Goal: Transaction & Acquisition: Purchase product/service

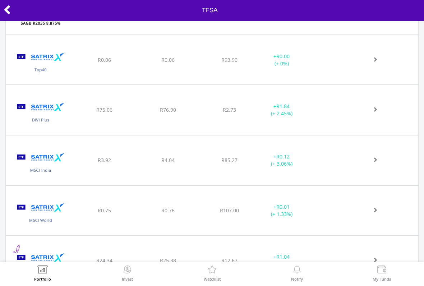
scroll to position [473, 0]
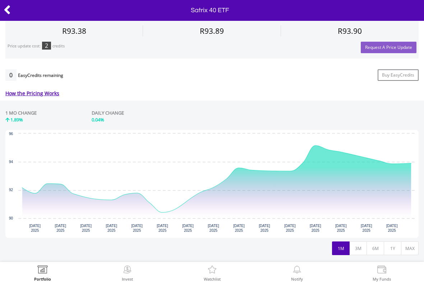
scroll to position [305, 0]
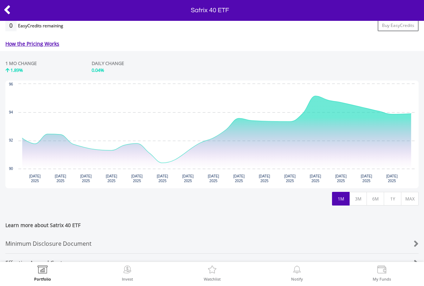
click at [394, 198] on button "1Y" at bounding box center [393, 199] width 18 height 14
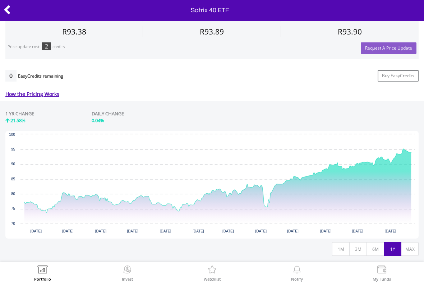
click at [375, 250] on button "6M" at bounding box center [375, 249] width 18 height 14
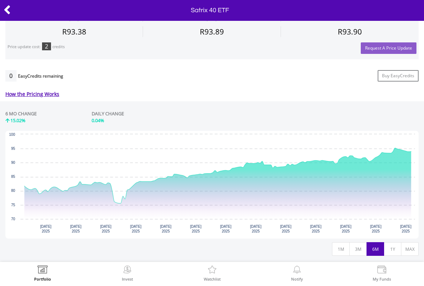
click at [8, 9] on icon at bounding box center [7, 10] width 7 height 14
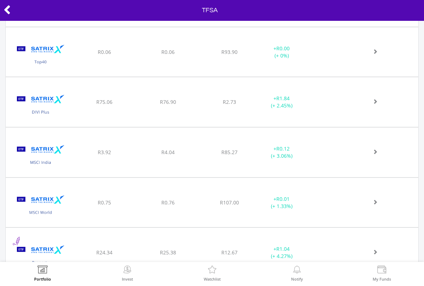
scroll to position [560, 0]
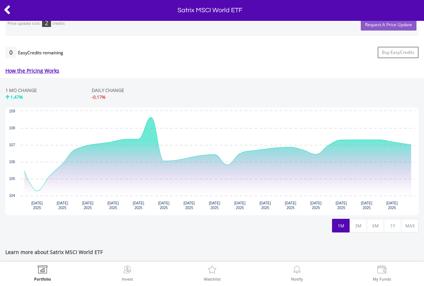
click at [391, 230] on button "1Y" at bounding box center [393, 226] width 18 height 14
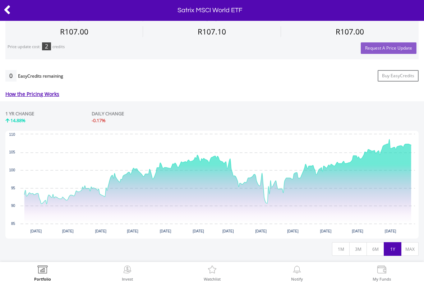
click at [9, 11] on icon at bounding box center [7, 10] width 7 height 14
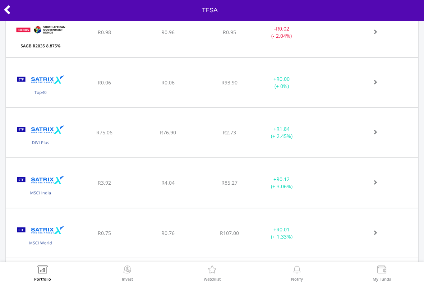
scroll to position [496, 0]
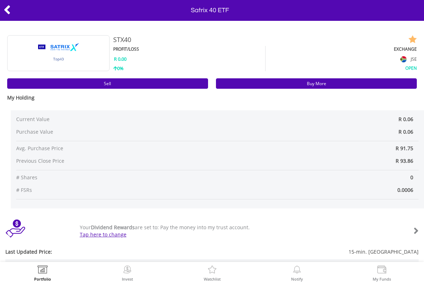
click at [273, 86] on link "Buy More" at bounding box center [316, 83] width 201 height 10
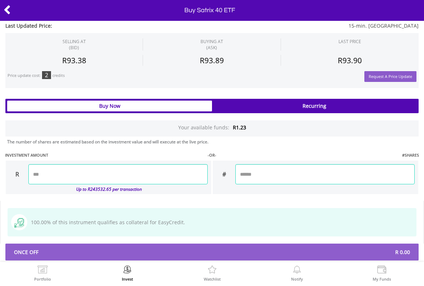
scroll to position [512, 0]
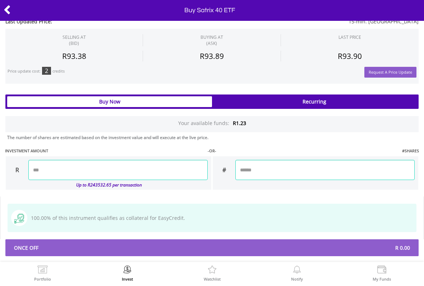
click at [182, 166] on input "number" at bounding box center [117, 170] width 179 height 20
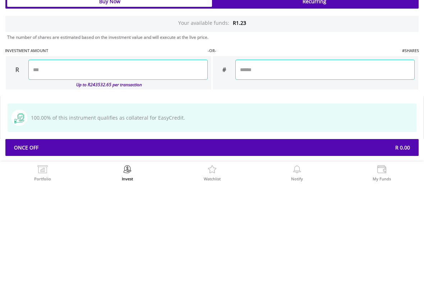
type input "****"
type input "******"
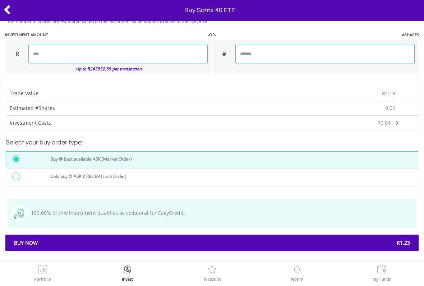
scroll to position [628, 0]
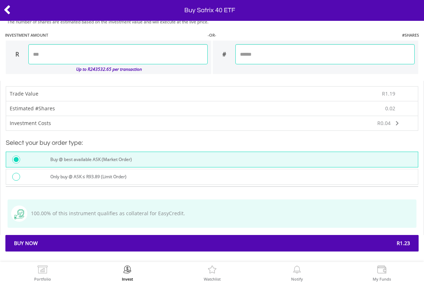
click at [295, 242] on span "R1.23" at bounding box center [313, 243] width 203 height 7
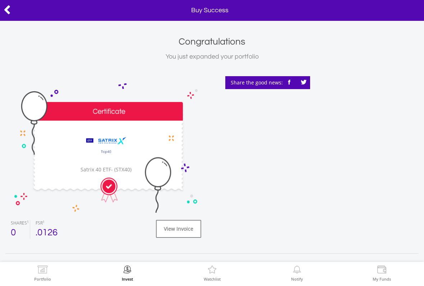
click at [44, 271] on img at bounding box center [42, 270] width 11 height 10
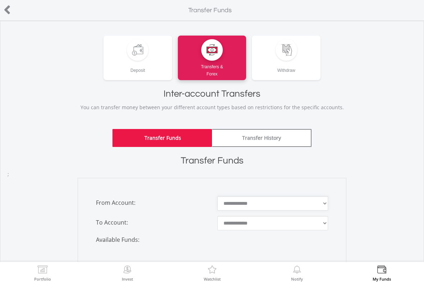
click at [302, 208] on select "**********" at bounding box center [272, 203] width 111 height 14
select select "*******"
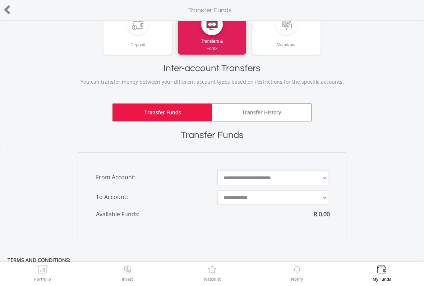
scroll to position [38, 0]
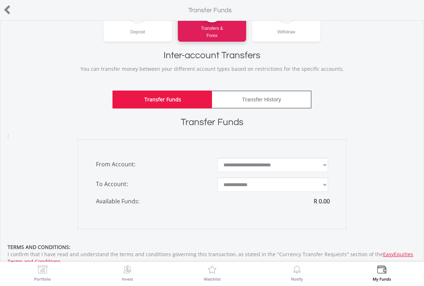
click at [55, 274] on div "Portfolio" at bounding box center [42, 273] width 85 height 22
click at [259, 188] on select "**********" at bounding box center [272, 184] width 111 height 14
click at [46, 273] on img at bounding box center [42, 270] width 11 height 10
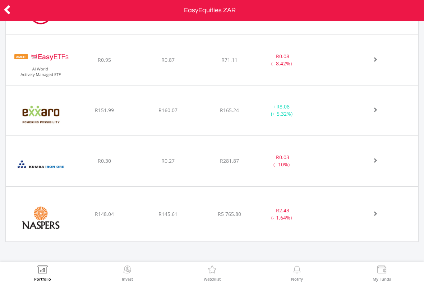
scroll to position [344, 0]
click at [325, 35] on div "﻿ Naspers Limited R148.04 R145.61 R5 765.80 - R2.43 (- 1.64%)" at bounding box center [212, 10] width 412 height 50
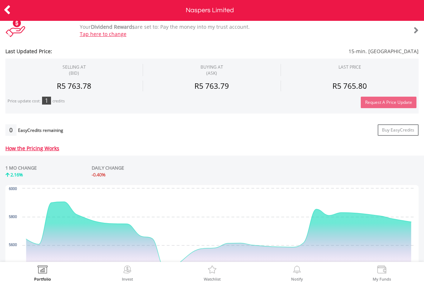
scroll to position [245, 0]
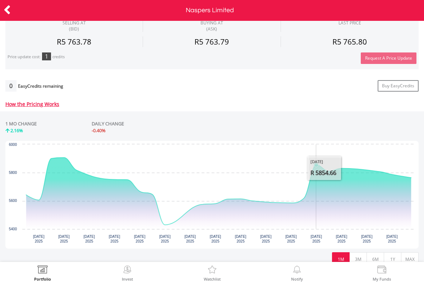
click at [316, 191] on icon "Interactive chart" at bounding box center [218, 191] width 385 height 67
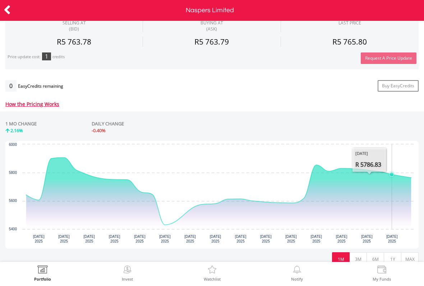
click at [398, 195] on icon "Interactive chart" at bounding box center [218, 193] width 385 height 71
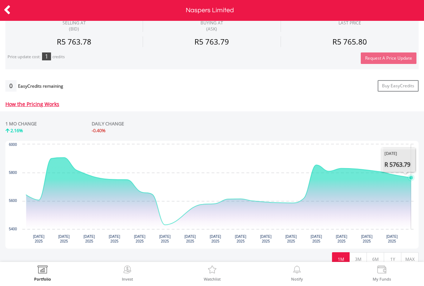
click at [405, 189] on icon "Interactive chart" at bounding box center [218, 193] width 385 height 71
click at [298, 210] on icon "Interactive chart" at bounding box center [218, 191] width 385 height 67
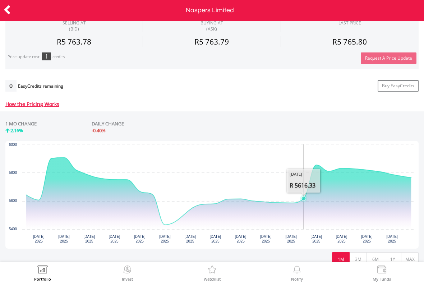
click at [165, 226] on icon "Friday, 1 Aug 2025, 5,428.87." at bounding box center [164, 224] width 3 height 3
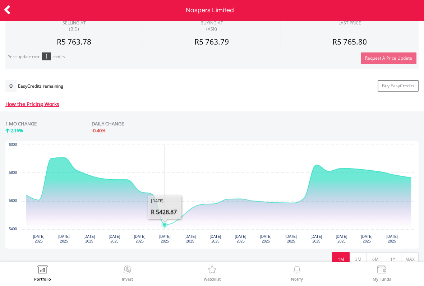
click at [358, 254] on button "3M" at bounding box center [358, 259] width 18 height 14
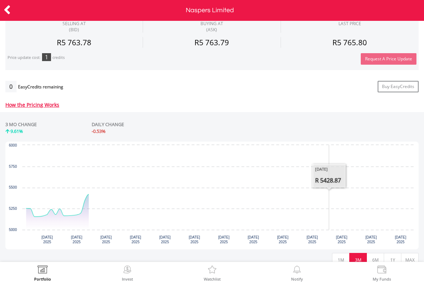
scroll to position [249, 0]
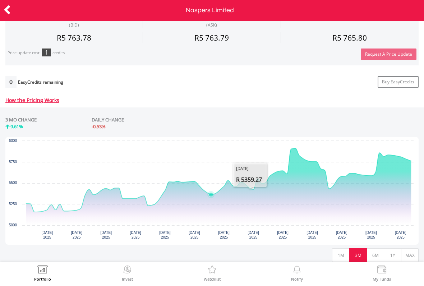
click at [210, 214] on icon "Interactive chart" at bounding box center [218, 186] width 385 height 76
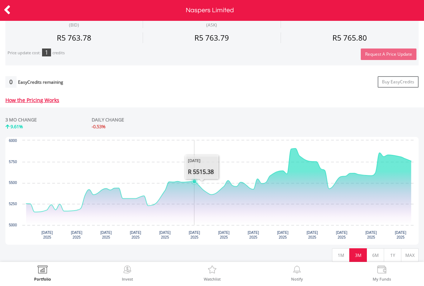
click at [191, 206] on icon "Interactive chart" at bounding box center [218, 186] width 385 height 76
click at [196, 206] on icon "Interactive chart" at bounding box center [218, 186] width 385 height 76
click at [197, 201] on icon "Interactive chart" at bounding box center [218, 186] width 385 height 76
click at [211, 214] on icon "Interactive chart" at bounding box center [218, 186] width 385 height 76
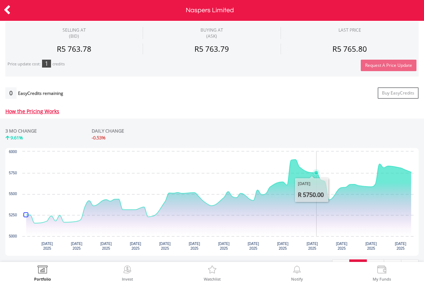
scroll to position [234, 0]
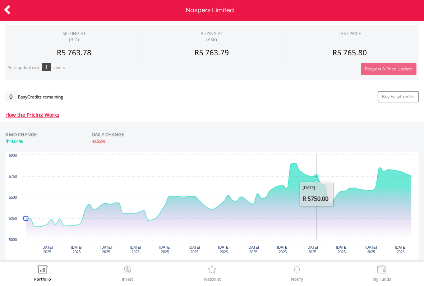
click at [316, 215] on icon "Interactive chart" at bounding box center [218, 201] width 385 height 76
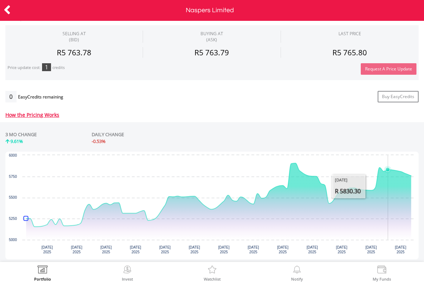
scroll to position [232, 0]
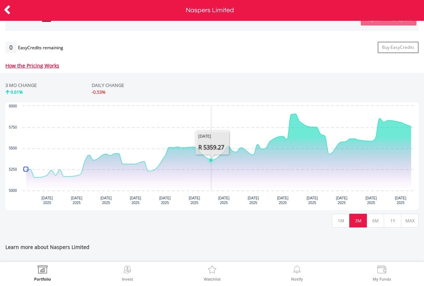
click at [340, 222] on button "1M" at bounding box center [341, 221] width 18 height 14
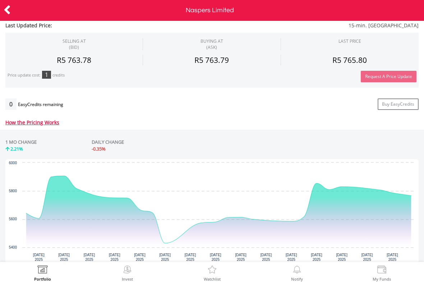
scroll to position [234, 0]
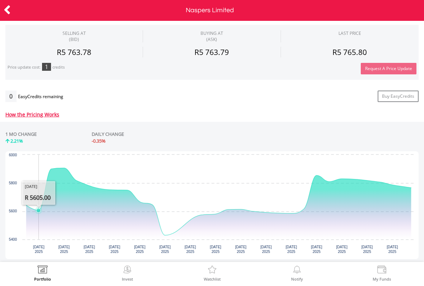
click at [43, 226] on icon "Interactive chart" at bounding box center [218, 203] width 385 height 71
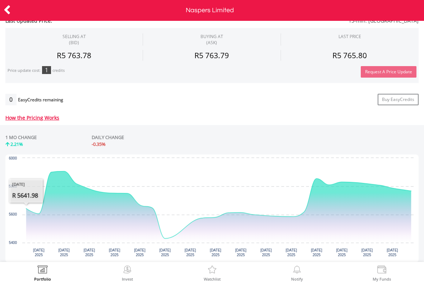
click at [417, 206] on rect "Interactive chart" at bounding box center [211, 208] width 413 height 108
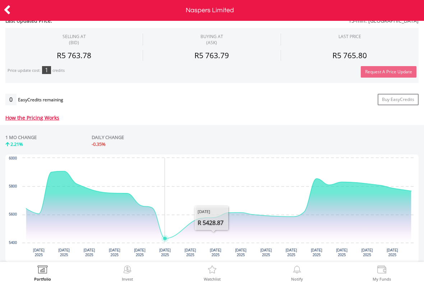
click at [164, 238] on icon "Interactive chart" at bounding box center [218, 204] width 385 height 67
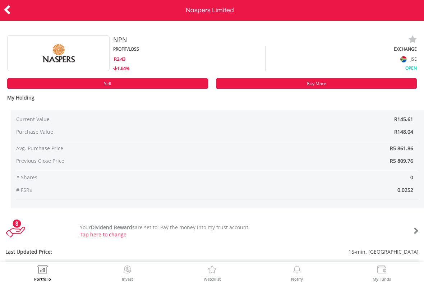
scroll to position [0, 0]
click at [4, 8] on icon at bounding box center [7, 10] width 7 height 14
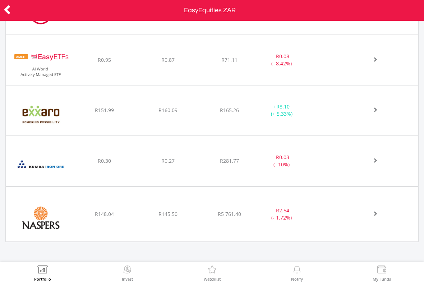
scroll to position [344, 0]
click at [62, 257] on div "R342.23 CURRENT VALUE Movement on Current Holdings: R6.95 Profit & Loss Value +…" at bounding box center [212, 141] width 424 height 241
click at [205, 14] on div "R281.77" at bounding box center [229, 9] width 58 height 7
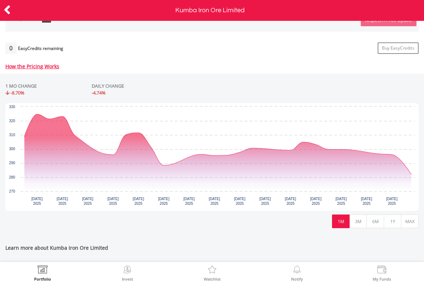
click at [356, 216] on button "3M" at bounding box center [358, 221] width 18 height 14
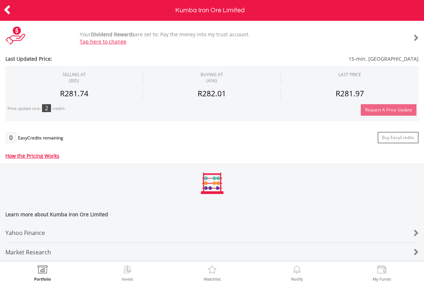
scroll to position [198, 0]
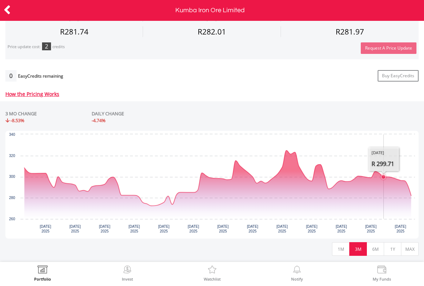
click at [379, 251] on button "6M" at bounding box center [375, 249] width 18 height 14
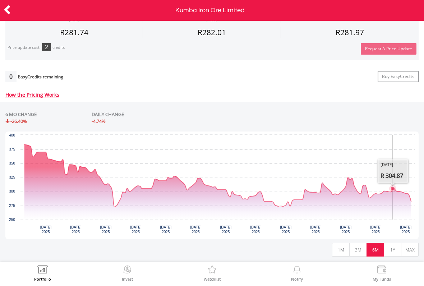
click at [391, 253] on button "1Y" at bounding box center [393, 250] width 18 height 14
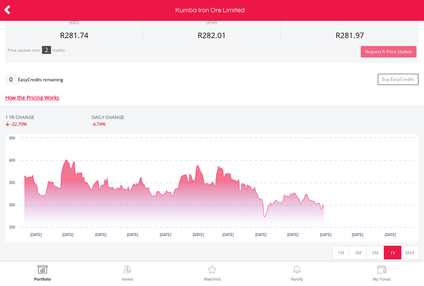
scroll to position [256, 0]
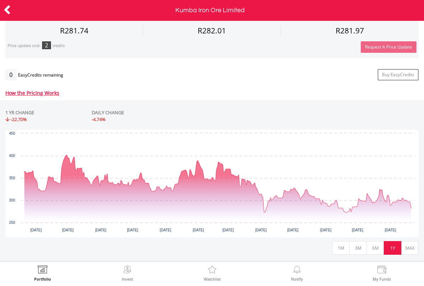
click at [405, 253] on button "MAX" at bounding box center [410, 248] width 18 height 14
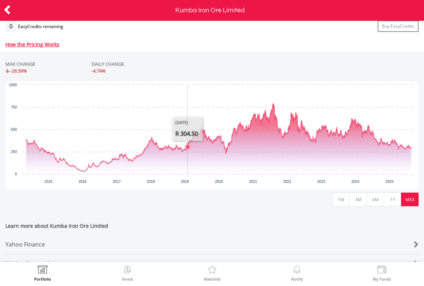
scroll to position [307, 0]
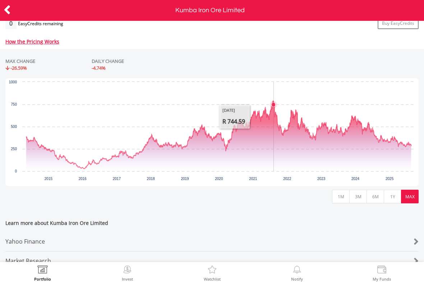
click at [270, 134] on icon "Interactive chart" at bounding box center [218, 136] width 385 height 70
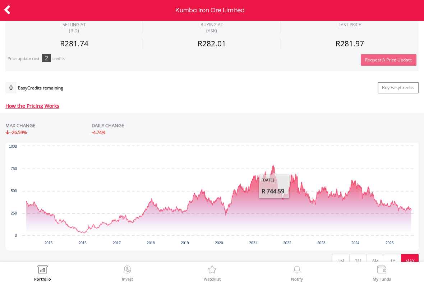
scroll to position [229, 0]
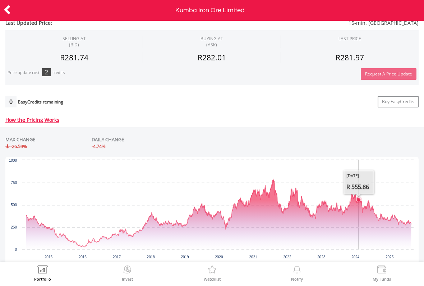
click at [359, 216] on icon "Interactive chart" at bounding box center [218, 213] width 385 height 68
click at [394, 227] on icon "Interactive chart" at bounding box center [218, 213] width 385 height 68
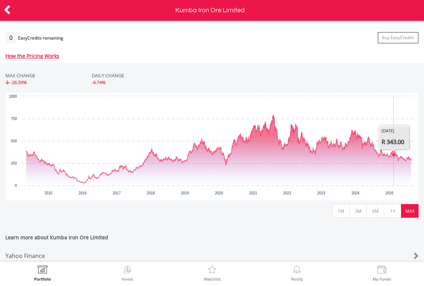
scroll to position [292, 0]
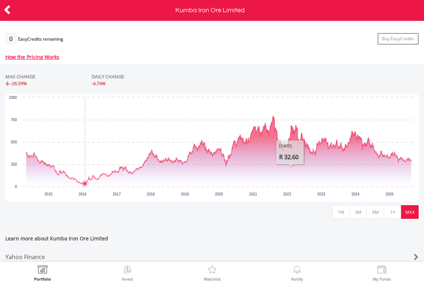
click at [85, 181] on icon "Interactive chart" at bounding box center [85, 183] width 4 height 4
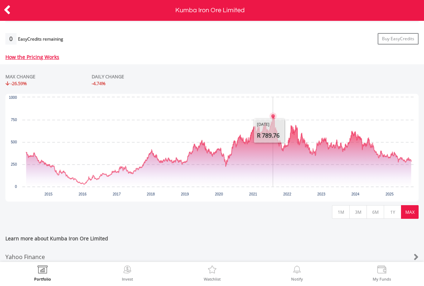
click at [273, 167] on icon "Interactive chart" at bounding box center [218, 151] width 385 height 70
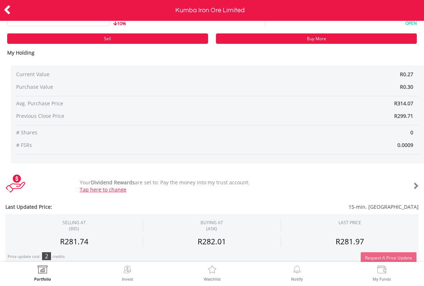
scroll to position [46, 0]
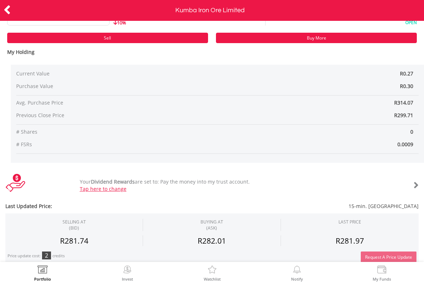
click at [8, 10] on icon at bounding box center [7, 10] width 7 height 14
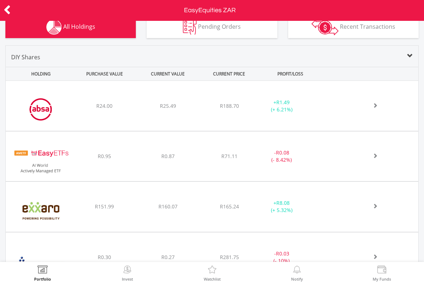
scroll to position [235, 0]
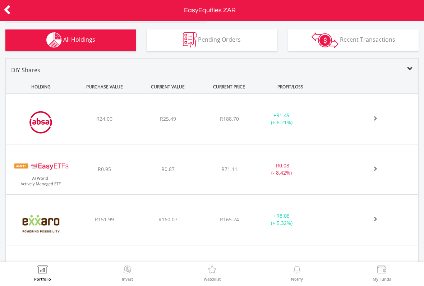
click at [10, 12] on icon at bounding box center [7, 10] width 7 height 14
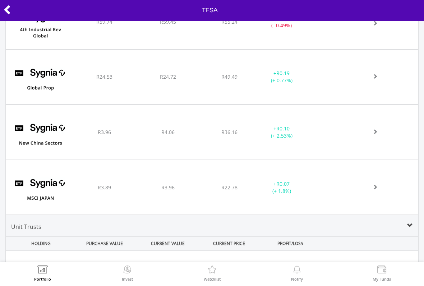
scroll to position [801, 0]
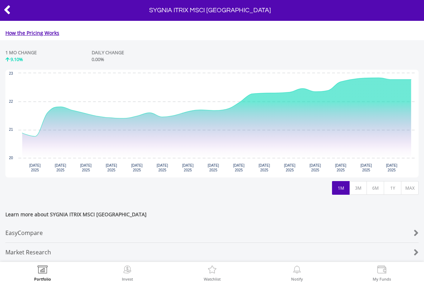
click at [377, 182] on button "6M" at bounding box center [375, 188] width 18 height 14
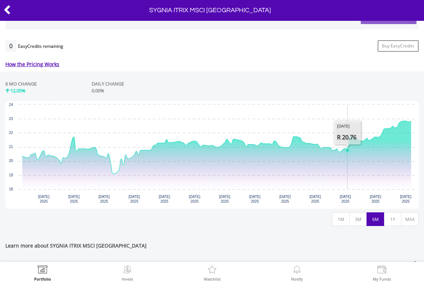
click at [393, 214] on button "1Y" at bounding box center [393, 219] width 18 height 14
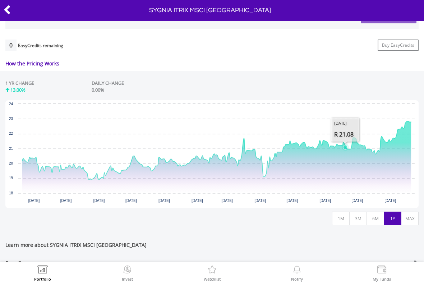
scroll to position [289, 0]
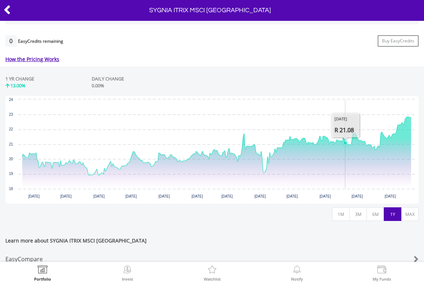
click at [409, 213] on button "MAX" at bounding box center [410, 214] width 18 height 14
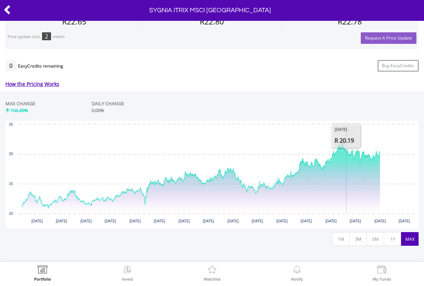
scroll to position [285, 0]
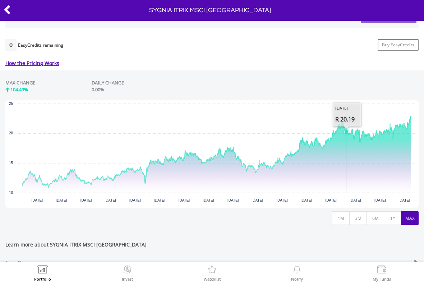
click at [357, 213] on button "3M" at bounding box center [358, 218] width 18 height 14
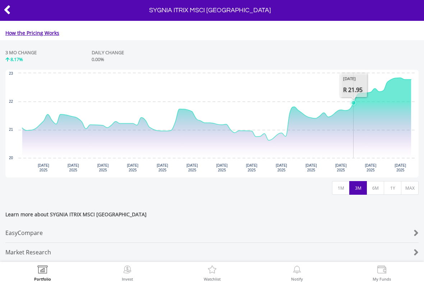
click at [374, 183] on button "6M" at bounding box center [375, 188] width 18 height 14
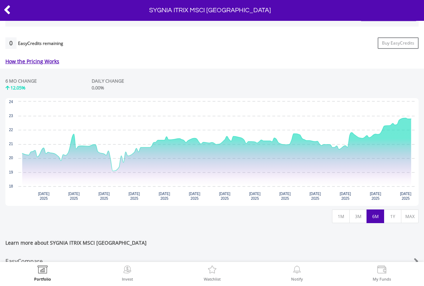
click at [390, 218] on button "1Y" at bounding box center [393, 216] width 18 height 14
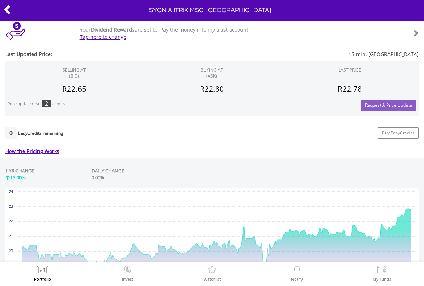
click at [4, 8] on icon at bounding box center [7, 10] width 7 height 14
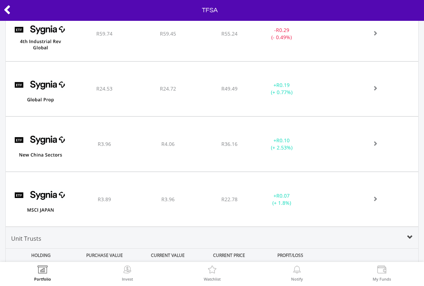
scroll to position [789, 0]
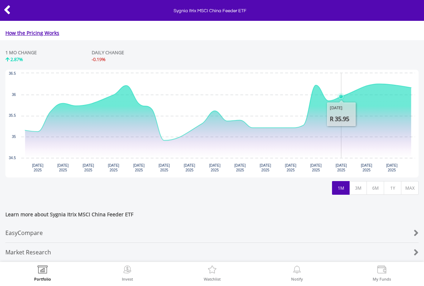
click at [356, 185] on button "3M" at bounding box center [358, 188] width 18 height 14
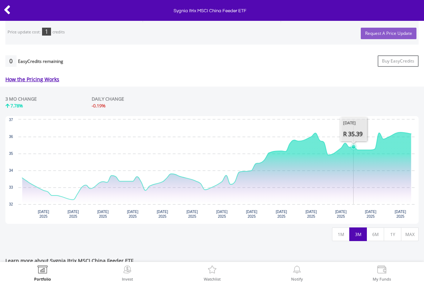
click at [374, 231] on button "6M" at bounding box center [375, 234] width 18 height 14
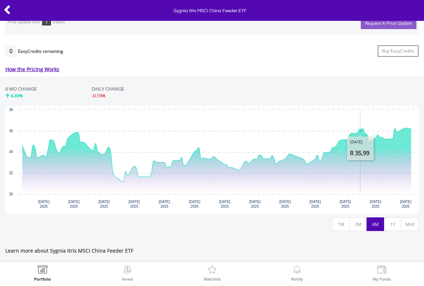
click at [390, 222] on button "1Y" at bounding box center [393, 224] width 18 height 14
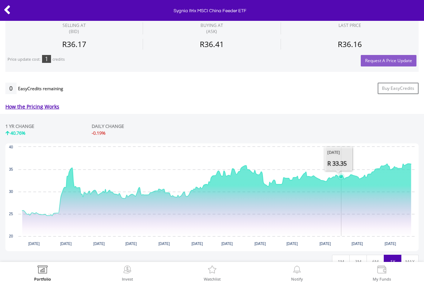
scroll to position [263, 0]
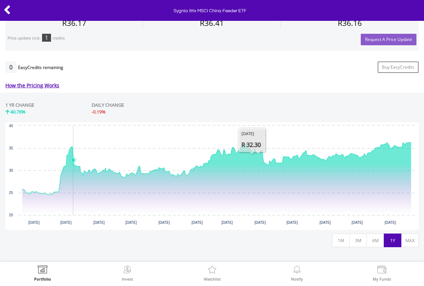
click at [74, 178] on icon "Interactive chart" at bounding box center [216, 169] width 389 height 52
click at [76, 186] on icon "Interactive chart" at bounding box center [216, 179] width 389 height 73
click at [68, 190] on icon "Interactive chart" at bounding box center [216, 169] width 389 height 52
click at [79, 192] on icon "Interactive chart" at bounding box center [216, 179] width 389 height 73
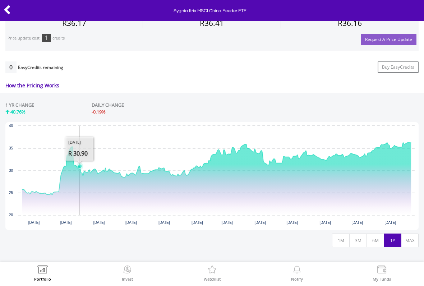
click at [79, 192] on icon "Interactive chart" at bounding box center [216, 179] width 389 height 73
click at [73, 197] on icon "Interactive chart" at bounding box center [216, 179] width 389 height 73
click at [73, 200] on icon "Interactive chart" at bounding box center [216, 179] width 389 height 73
click at [71, 201] on icon "Interactive chart" at bounding box center [216, 179] width 389 height 73
click at [69, 205] on icon "Interactive chart" at bounding box center [216, 179] width 389 height 73
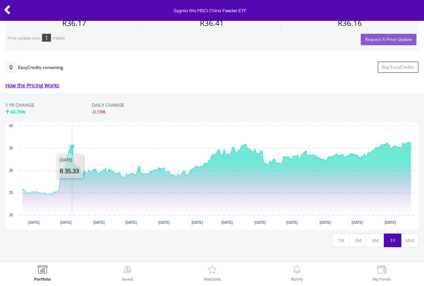
click at [67, 192] on icon "Interactive chart" at bounding box center [216, 169] width 389 height 52
click at [75, 202] on icon "Interactive chart" at bounding box center [216, 179] width 389 height 73
click at [74, 202] on icon "Interactive chart" at bounding box center [216, 179] width 389 height 73
click at [74, 204] on icon "Interactive chart" at bounding box center [216, 179] width 389 height 73
click at [74, 206] on icon "Interactive chart" at bounding box center [216, 179] width 389 height 73
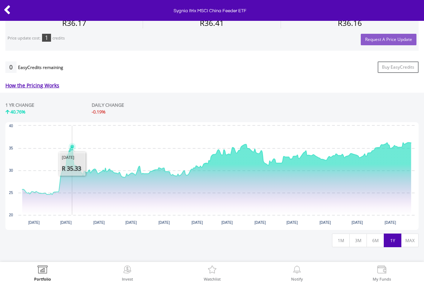
click at [72, 205] on icon "Interactive chart" at bounding box center [216, 179] width 389 height 73
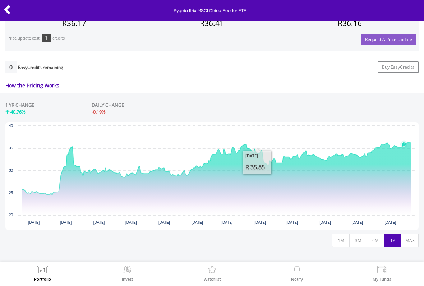
click at [404, 178] on icon "Interactive chart" at bounding box center [216, 179] width 389 height 73
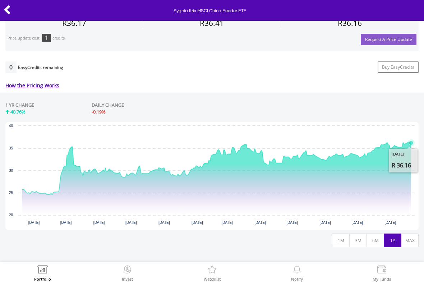
click at [411, 178] on icon "Interactive chart" at bounding box center [216, 179] width 389 height 73
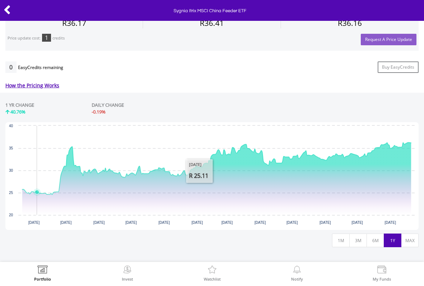
click at [37, 193] on icon "Interactive chart" at bounding box center [37, 192] width 4 height 4
click at [50, 194] on icon "Interactive chart" at bounding box center [216, 169] width 389 height 52
click at [411, 178] on icon "Interactive chart" at bounding box center [216, 179] width 389 height 73
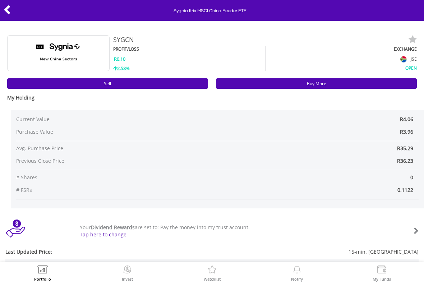
scroll to position [0, 0]
click at [10, 10] on icon at bounding box center [7, 10] width 7 height 14
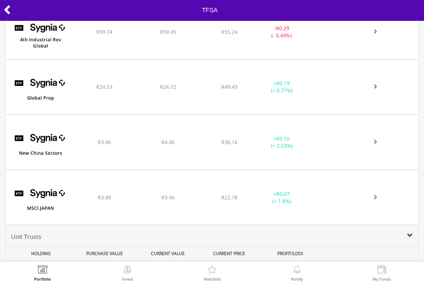
scroll to position [792, 0]
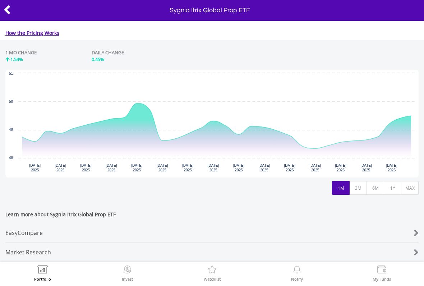
scroll to position [320, 0]
click at [10, 11] on icon at bounding box center [7, 10] width 7 height 14
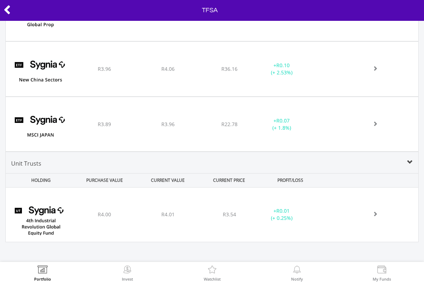
scroll to position [863, 0]
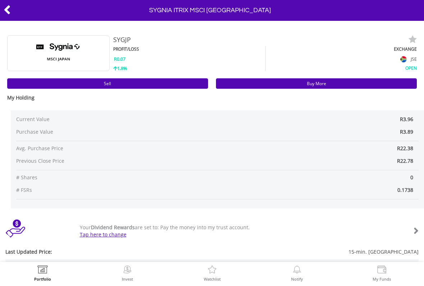
click at [350, 85] on link "Buy More" at bounding box center [316, 83] width 201 height 10
click at [10, 4] on icon at bounding box center [7, 10] width 7 height 14
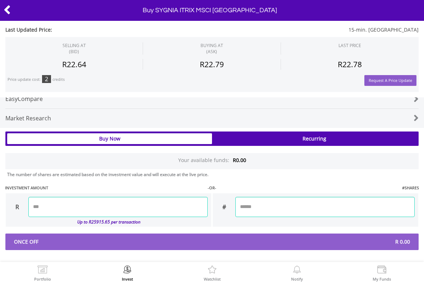
scroll to position [368, 0]
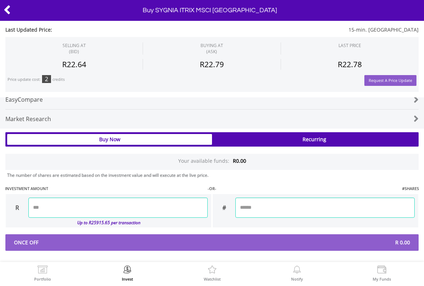
click at [15, 3] on div at bounding box center [21, 10] width 42 height 15
click at [10, 6] on icon at bounding box center [7, 10] width 7 height 14
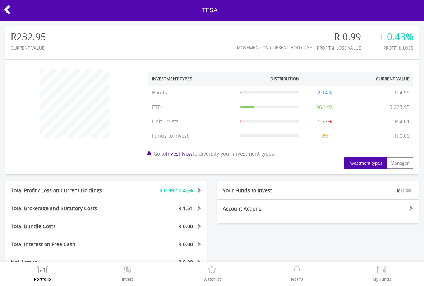
scroll to position [69, 138]
click at [380, 275] on img at bounding box center [381, 270] width 11 height 10
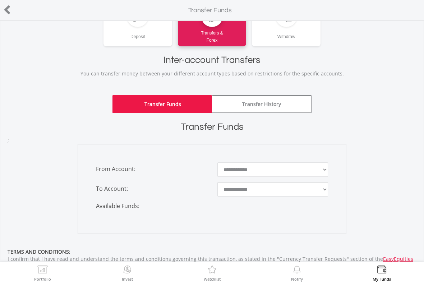
scroll to position [89, 0]
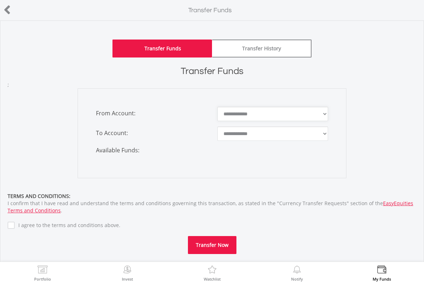
click at [317, 115] on select "**********" at bounding box center [272, 114] width 111 height 14
select select "*******"
click at [308, 135] on select "**********" at bounding box center [272, 133] width 111 height 14
click at [313, 137] on select "**********" at bounding box center [272, 133] width 111 height 14
select select "*******"
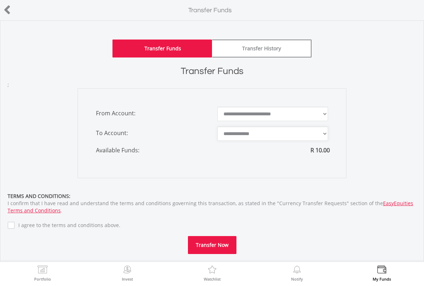
type input "*"
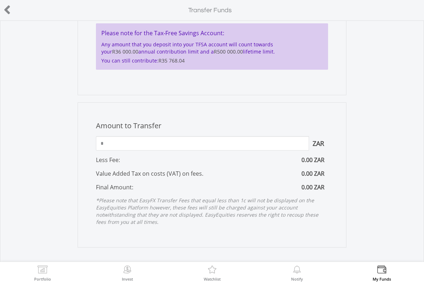
scroll to position [265, 0]
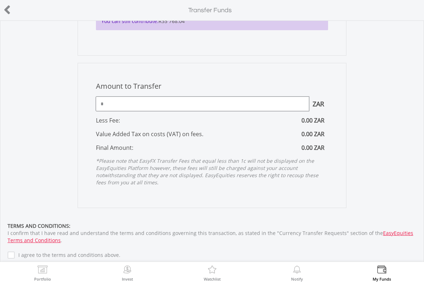
click at [275, 106] on input "*" at bounding box center [202, 104] width 213 height 14
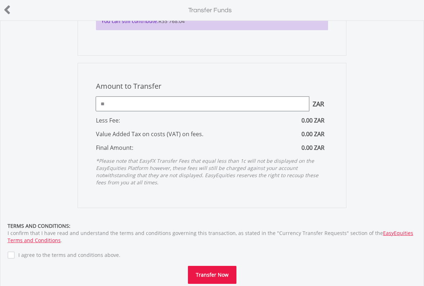
type input "**"
click at [378, 120] on div "Amount to Transfer 1 ZAR = 1.0000 ZAR ** ZAR You can transfer funds into your o…" at bounding box center [211, 135] width 419 height 145
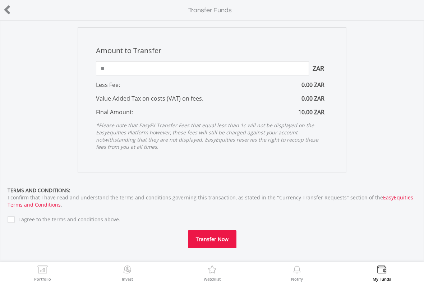
scroll to position [301, 0]
click at [217, 241] on button "Transfer Now" at bounding box center [212, 239] width 48 height 18
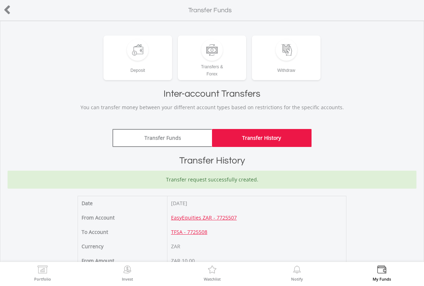
click at [47, 273] on img at bounding box center [42, 270] width 11 height 10
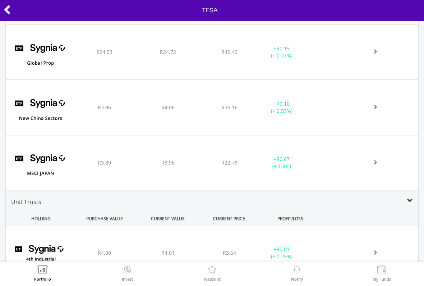
scroll to position [816, 0]
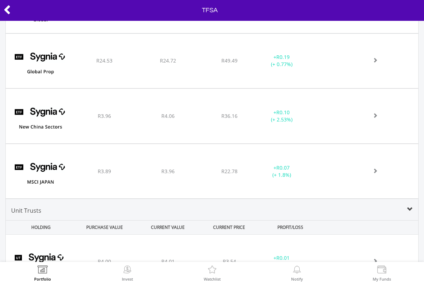
click at [34, 169] on img at bounding box center [40, 175] width 62 height 44
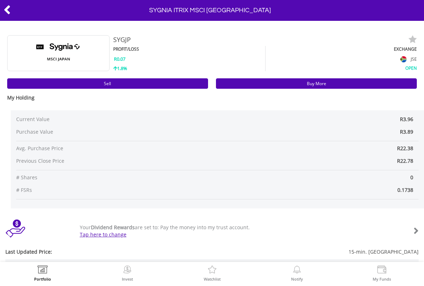
click at [352, 82] on link "Buy More" at bounding box center [316, 83] width 201 height 10
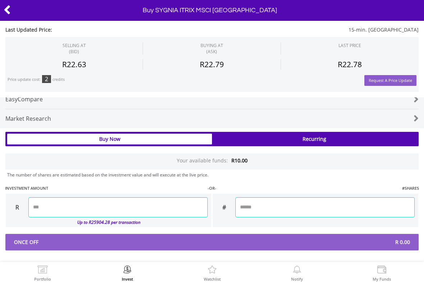
scroll to position [368, 0]
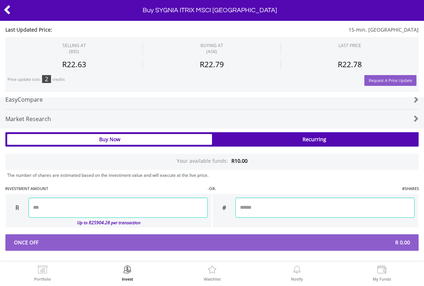
click at [51, 209] on input "number" at bounding box center [117, 208] width 179 height 20
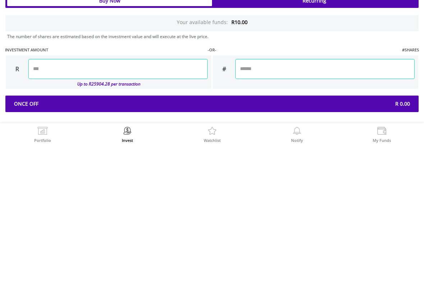
type input "*****"
type input "******"
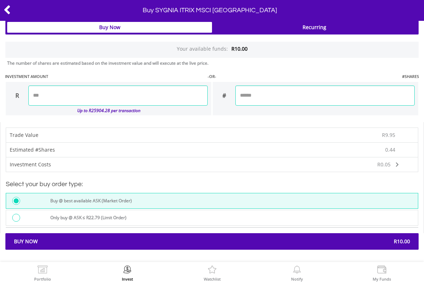
scroll to position [479, 0]
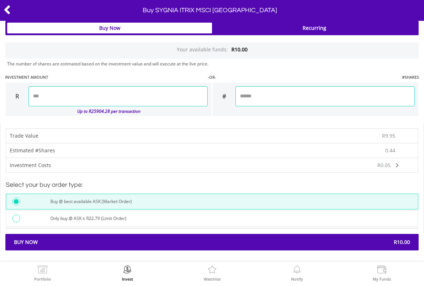
click at [63, 241] on span "Buy Now" at bounding box center [110, 241] width 203 height 7
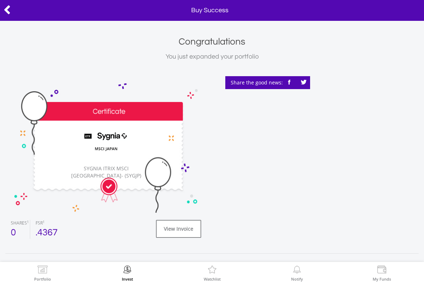
click at [38, 273] on img at bounding box center [42, 270] width 11 height 10
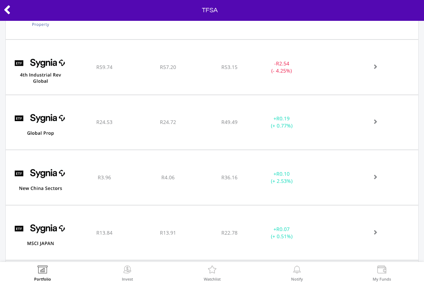
scroll to position [787, 0]
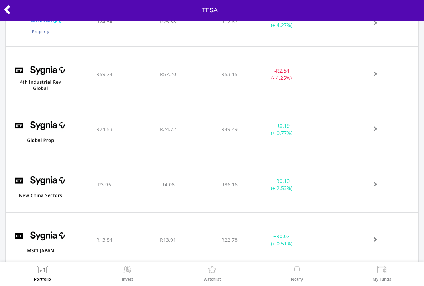
scroll to position [791, 0]
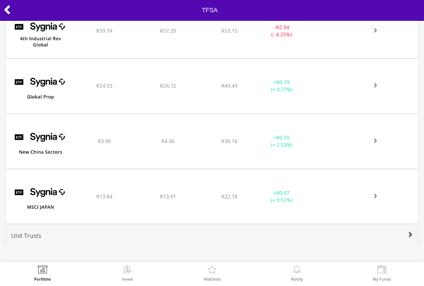
click at [70, 236] on div "Unit Trusts" at bounding box center [212, 238] width 412 height 14
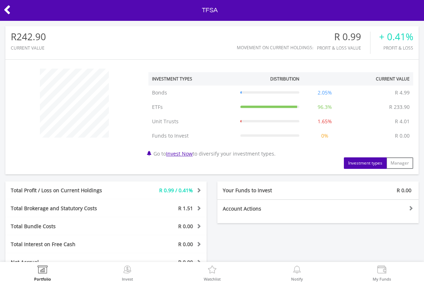
scroll to position [0, 0]
click at [47, 272] on img at bounding box center [42, 270] width 11 height 10
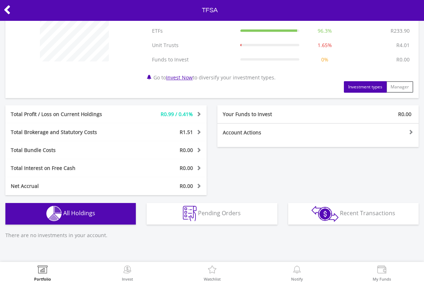
click at [35, 213] on button "Holdings All Holdings" at bounding box center [70, 214] width 130 height 22
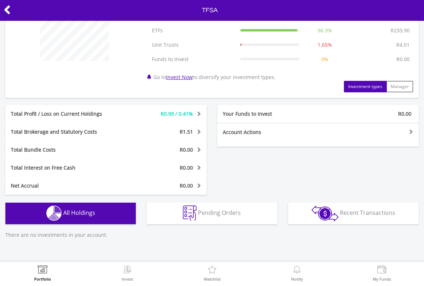
scroll to position [76, 0]
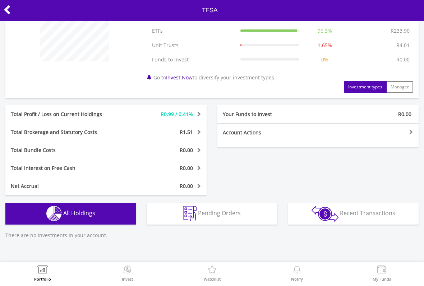
click at [58, 199] on div "Holdings All Holdings" at bounding box center [70, 209] width 141 height 29
click at [245, 218] on button "Pending Orders Pending Orders" at bounding box center [212, 214] width 130 height 22
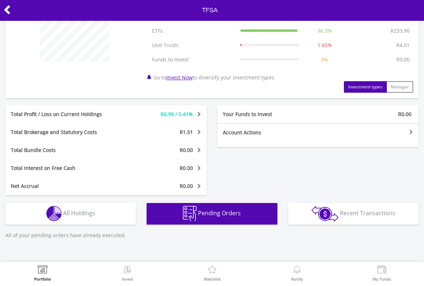
click at [51, 215] on img "button" at bounding box center [53, 213] width 15 height 15
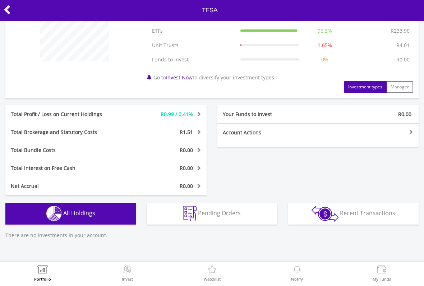
click at [47, 212] on img "button" at bounding box center [53, 213] width 15 height 15
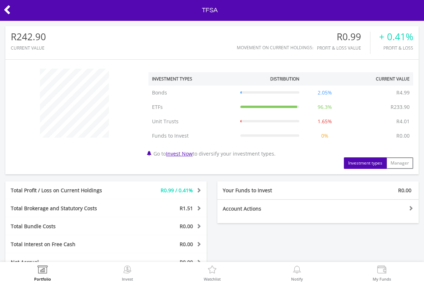
scroll to position [0, 0]
click at [42, 273] on img at bounding box center [42, 270] width 11 height 10
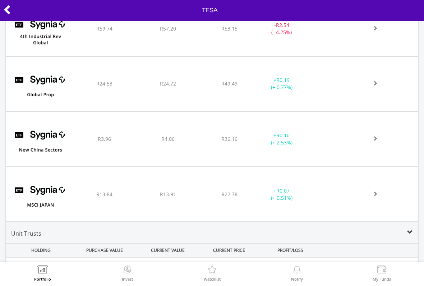
scroll to position [818, 0]
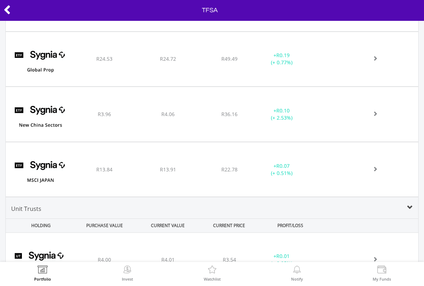
click at [72, 178] on img at bounding box center [40, 173] width 62 height 44
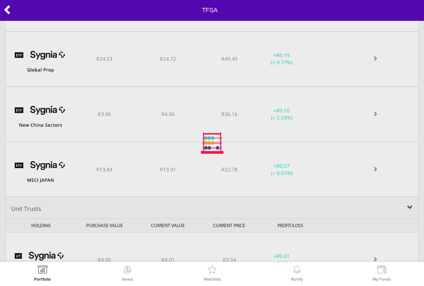
click at [74, 180] on div at bounding box center [212, 143] width 424 height 286
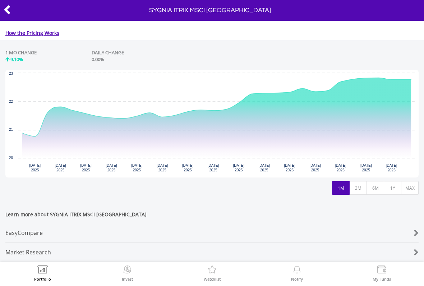
click at [390, 183] on button "1Y" at bounding box center [393, 188] width 18 height 14
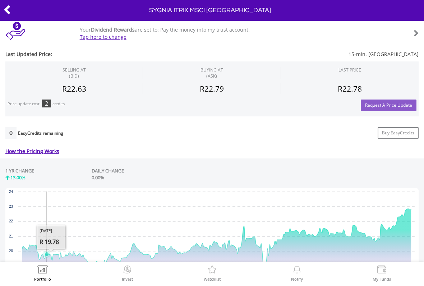
scroll to position [264, 0]
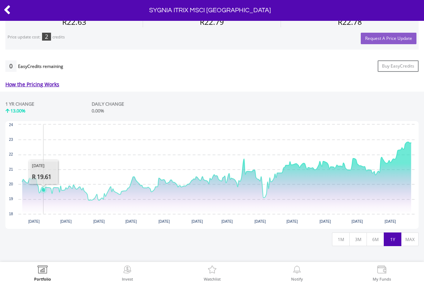
click at [407, 238] on button "MAX" at bounding box center [410, 239] width 18 height 14
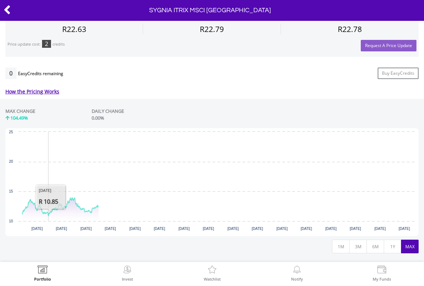
scroll to position [257, 0]
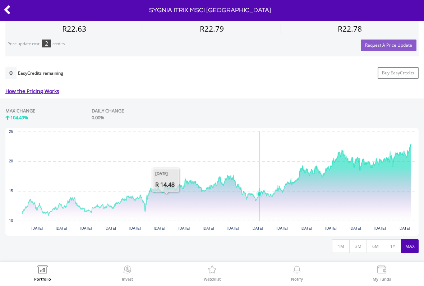
click at [264, 207] on icon "Interactive chart" at bounding box center [216, 182] width 389 height 76
click at [254, 207] on icon "Interactive chart" at bounding box center [216, 179] width 389 height 71
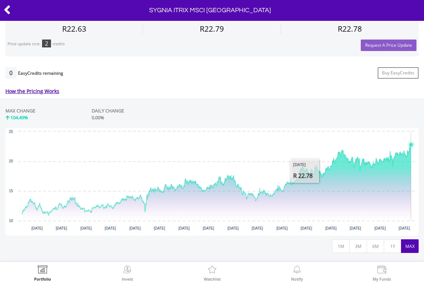
click at [411, 159] on icon "Interactive chart" at bounding box center [216, 179] width 389 height 71
click at [393, 245] on button "1Y" at bounding box center [393, 246] width 18 height 14
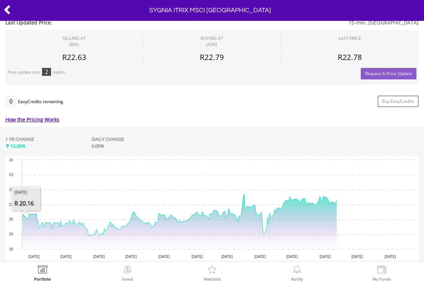
scroll to position [248, 0]
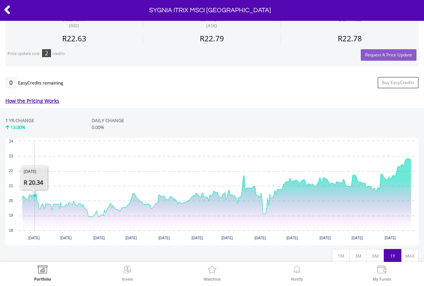
click at [34, 213] on icon "Interactive chart" at bounding box center [216, 187] width 389 height 58
click at [43, 217] on icon "Interactive chart" at bounding box center [216, 187] width 389 height 58
click at [32, 222] on icon "Interactive chart" at bounding box center [216, 194] width 389 height 72
click at [408, 254] on button "MAX" at bounding box center [410, 256] width 18 height 14
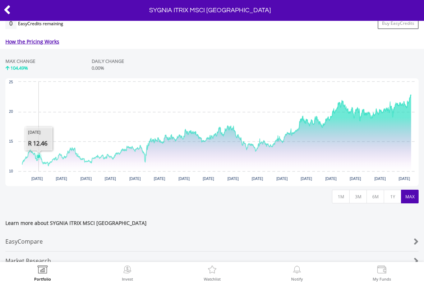
scroll to position [293, 0]
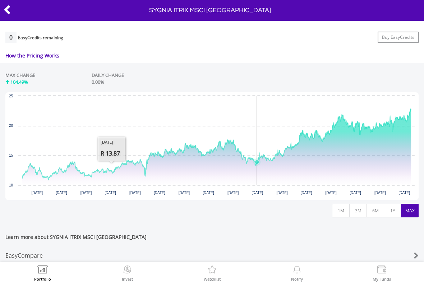
click at [257, 167] on icon "Interactive chart" at bounding box center [216, 144] width 389 height 71
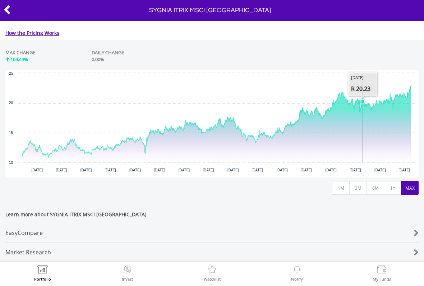
scroll to position [320, 0]
click at [10, 6] on icon at bounding box center [7, 10] width 7 height 14
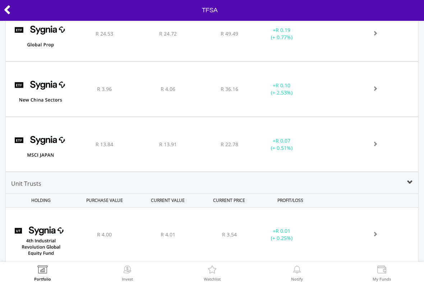
scroll to position [811, 0]
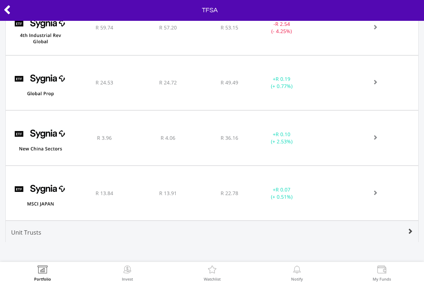
scroll to position [794, 0]
click at [33, 190] on img at bounding box center [40, 197] width 62 height 44
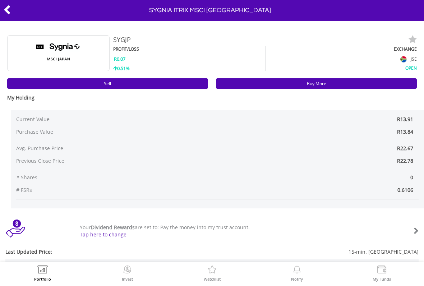
click at [379, 273] on img at bounding box center [381, 270] width 11 height 10
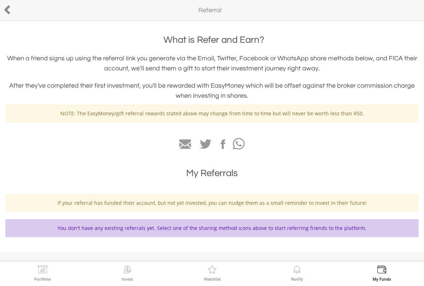
click at [10, 11] on icon at bounding box center [7, 10] width 7 height 14
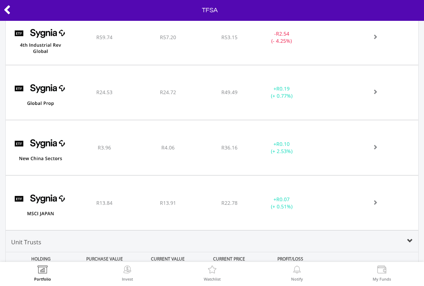
scroll to position [783, 0]
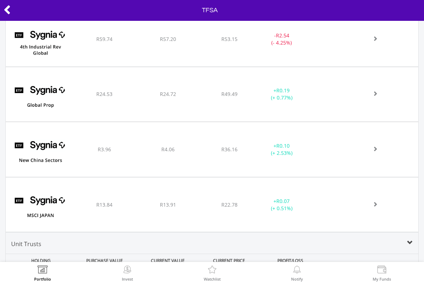
click at [71, 216] on img at bounding box center [40, 208] width 62 height 44
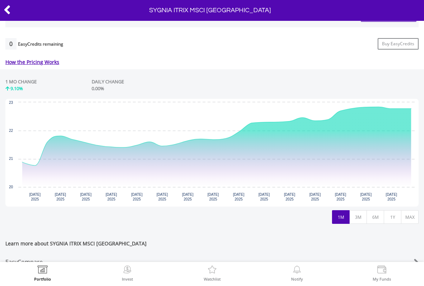
click at [365, 219] on button "3M" at bounding box center [358, 217] width 18 height 14
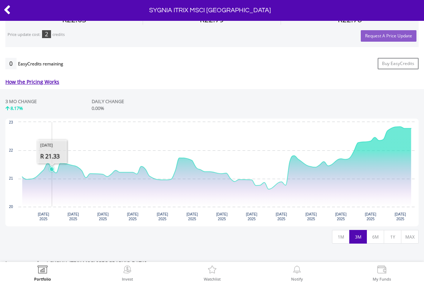
click at [339, 235] on button "1M" at bounding box center [341, 237] width 18 height 14
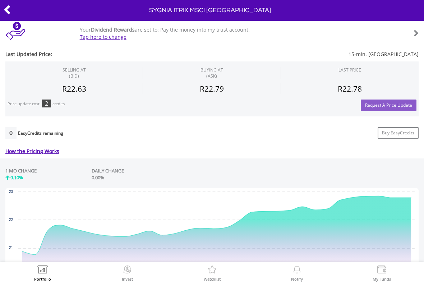
click at [78, 238] on icon "Interactive chart" at bounding box center [216, 225] width 389 height 59
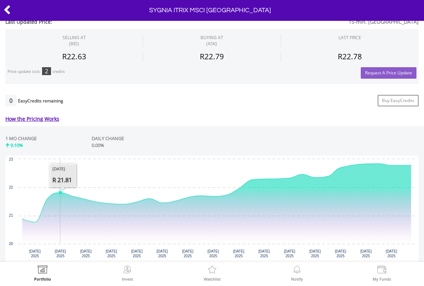
scroll to position [240, 0]
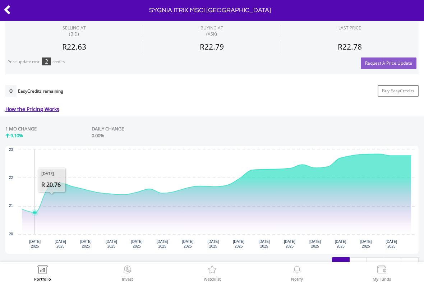
click at [37, 207] on icon "Interactive chart" at bounding box center [216, 183] width 389 height 59
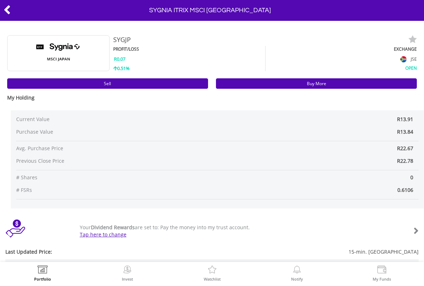
scroll to position [0, 0]
click at [372, 79] on link "Buy More" at bounding box center [316, 83] width 201 height 10
click at [9, 11] on icon at bounding box center [7, 10] width 7 height 14
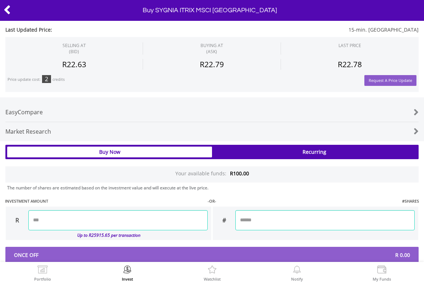
scroll to position [344, 0]
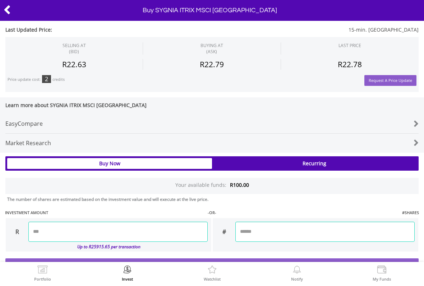
click at [306, 229] on input "number" at bounding box center [324, 232] width 179 height 20
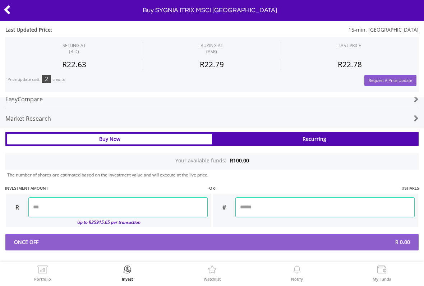
scroll to position [368, 0]
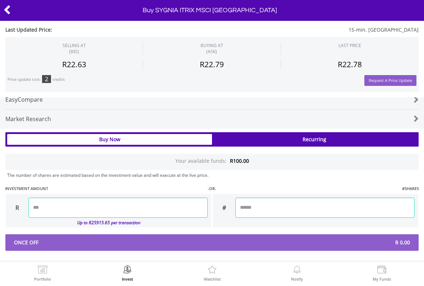
click at [17, 13] on div at bounding box center [21, 10] width 42 height 15
click at [349, 207] on input "number" at bounding box center [324, 208] width 179 height 20
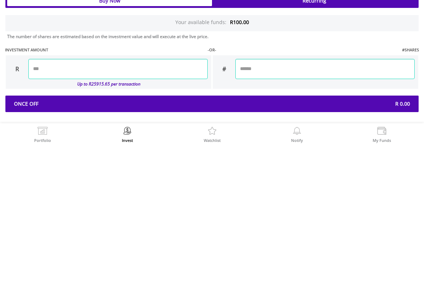
type input "*"
click at [370, 33] on div "Last Updated Price: 15-min. [GEOGRAPHIC_DATA] SELLING AT (BID) BUYING AT (ASK) …" at bounding box center [212, 37] width 424 height 426
type input "******"
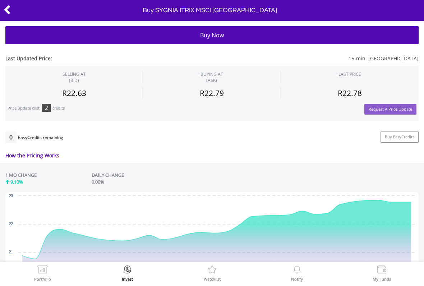
scroll to position [51, 0]
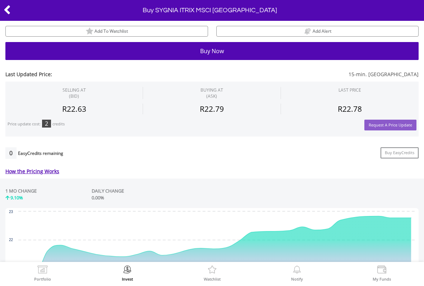
click at [9, 13] on icon at bounding box center [7, 10] width 7 height 14
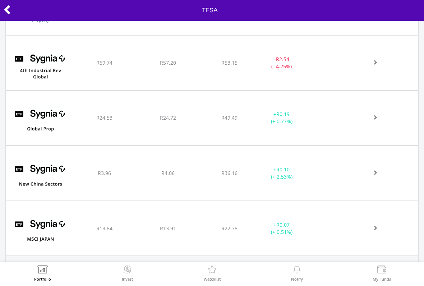
scroll to position [763, 0]
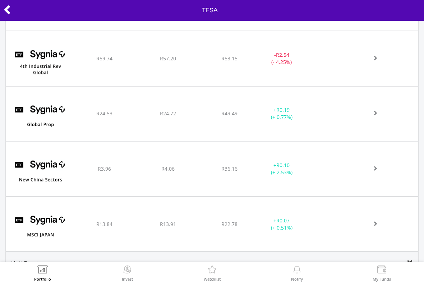
click at [45, 228] on img at bounding box center [40, 228] width 62 height 44
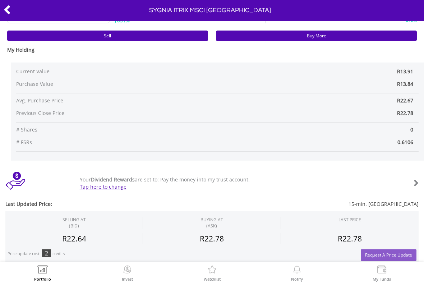
scroll to position [8, 0]
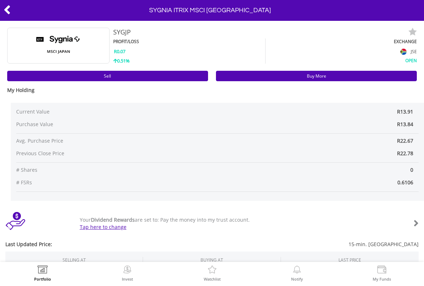
click at [373, 71] on link "Buy More" at bounding box center [316, 76] width 201 height 10
click at [6, 14] on icon at bounding box center [7, 10] width 7 height 14
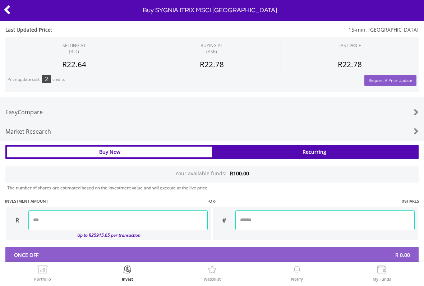
scroll to position [350, 0]
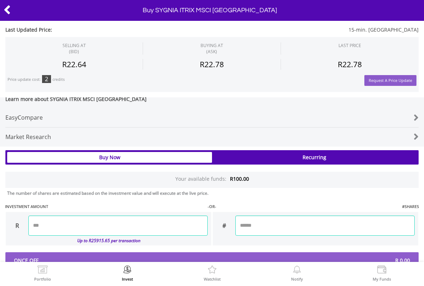
click at [56, 218] on input "number" at bounding box center [117, 225] width 179 height 20
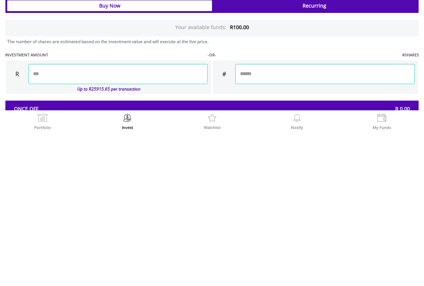
click at [344, 56] on div "Last Updated Price: 15-min. [GEOGRAPHIC_DATA] SELLING AT (BID) BUYING AT (ASK) …" at bounding box center [212, 55] width 424 height 426
type input "*****"
type input "******"
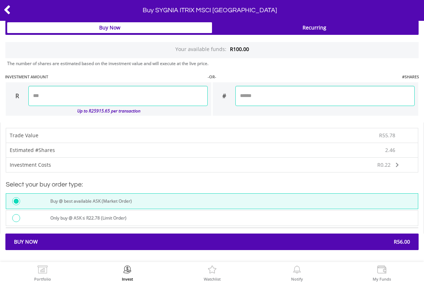
scroll to position [479, 0]
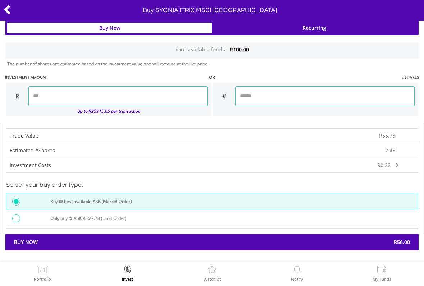
click at [62, 236] on div "Buy Now R56.00" at bounding box center [211, 242] width 413 height 17
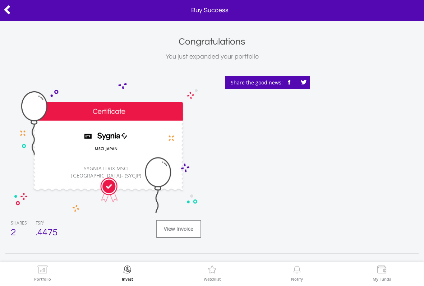
click at [4, 18] on div at bounding box center [21, 10] width 42 height 15
click at [10, 11] on icon at bounding box center [7, 10] width 7 height 14
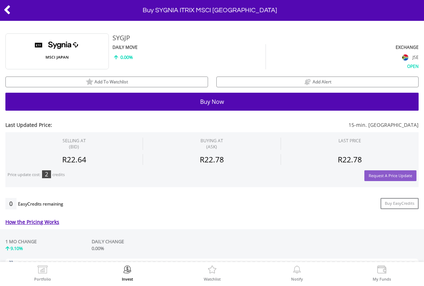
click at [6, 9] on icon at bounding box center [7, 10] width 7 height 14
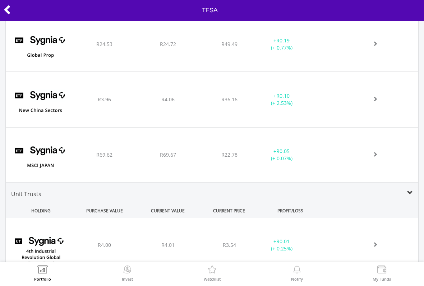
scroll to position [851, 0]
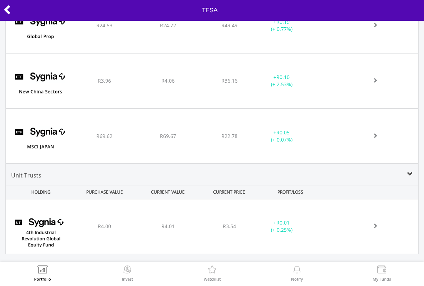
click at [33, 155] on img at bounding box center [40, 140] width 62 height 44
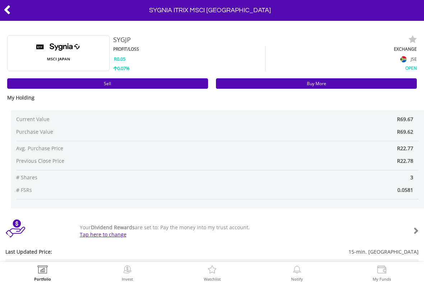
click at [10, 9] on icon at bounding box center [7, 10] width 7 height 14
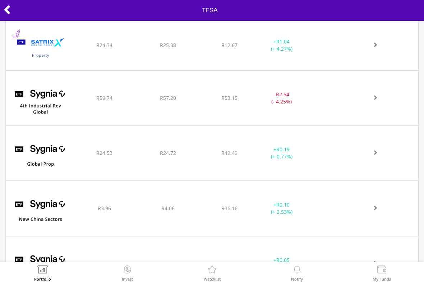
scroll to position [724, 0]
click at [55, 210] on img at bounding box center [40, 212] width 62 height 44
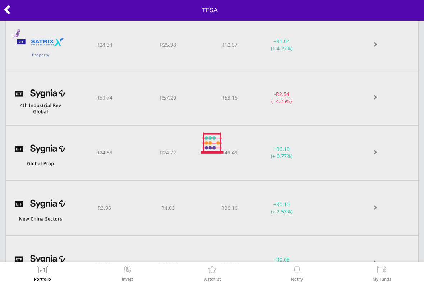
click at [56, 210] on div at bounding box center [212, 143] width 424 height 286
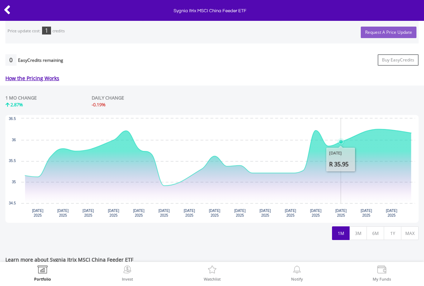
click at [394, 233] on button "1Y" at bounding box center [393, 233] width 18 height 14
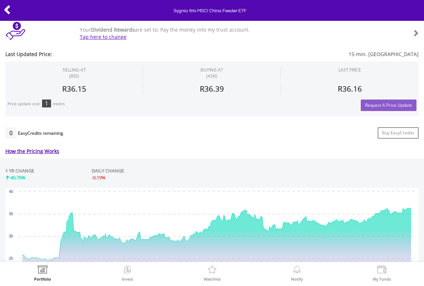
click at [8, 8] on icon at bounding box center [7, 10] width 7 height 14
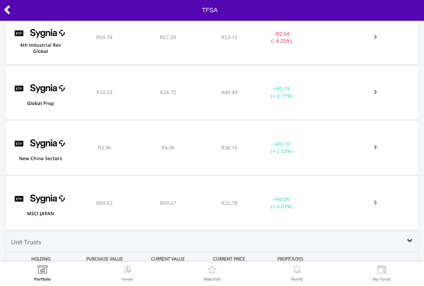
scroll to position [785, 0]
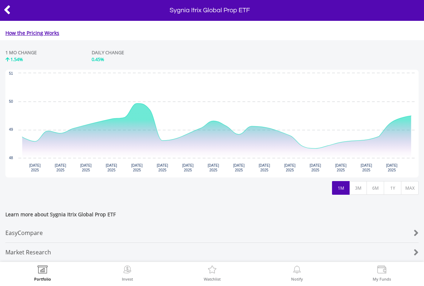
click at [392, 185] on button "1Y" at bounding box center [393, 188] width 18 height 14
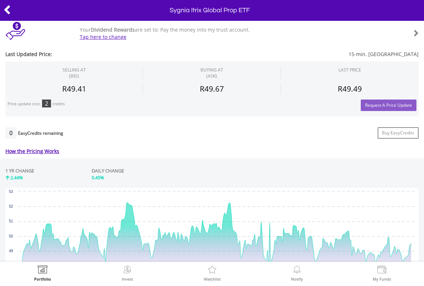
click at [4, 10] on icon at bounding box center [7, 10] width 7 height 14
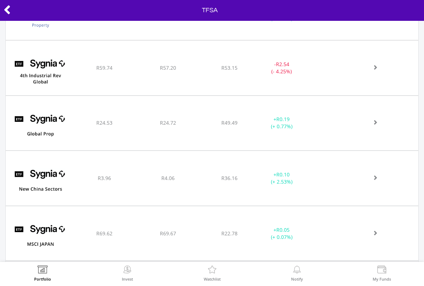
scroll to position [771, 0]
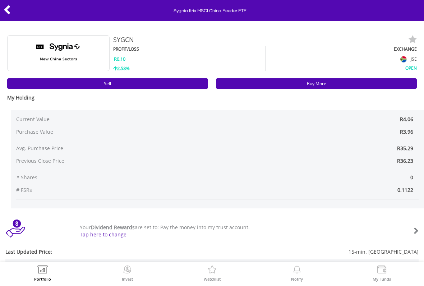
click at [391, 79] on link "Buy More" at bounding box center [316, 83] width 201 height 10
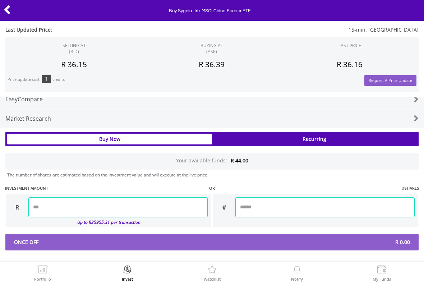
scroll to position [322, 0]
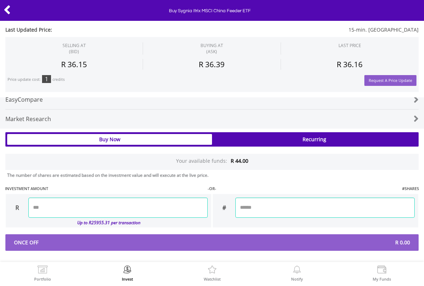
click at [335, 203] on input "number" at bounding box center [324, 208] width 179 height 20
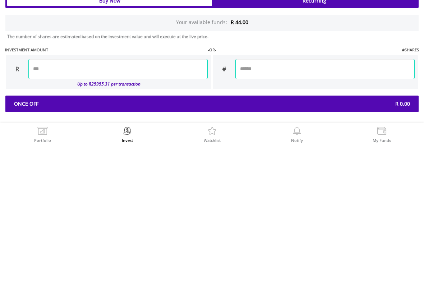
type input "*"
click at [331, 39] on div "Last Updated Price: 15-min. [GEOGRAPHIC_DATA] SELLING AT (BID) BUYING AT (ASK) …" at bounding box center [212, 60] width 424 height 380
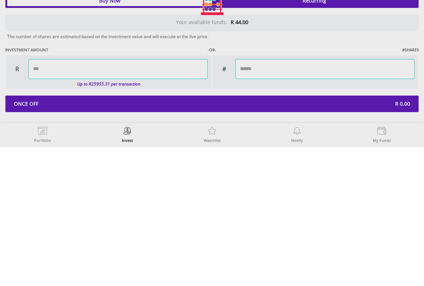
type input "*****"
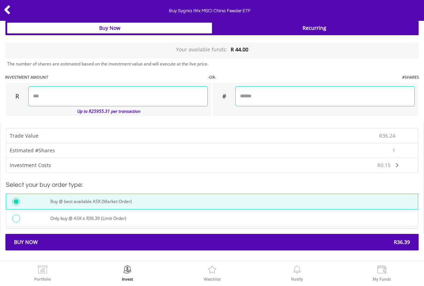
scroll to position [433, 0]
click at [66, 235] on div "Buy Now R36.39" at bounding box center [211, 242] width 413 height 17
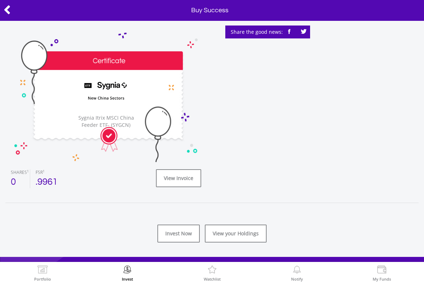
scroll to position [59, 0]
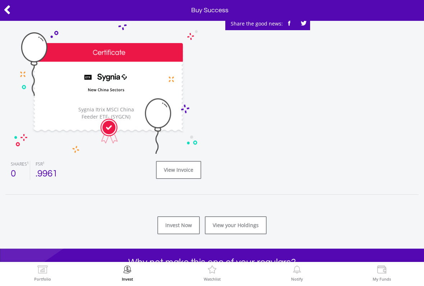
click at [224, 216] on link "View your Holdings" at bounding box center [236, 225] width 62 height 18
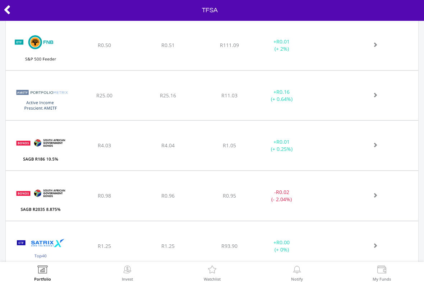
scroll to position [395, 0]
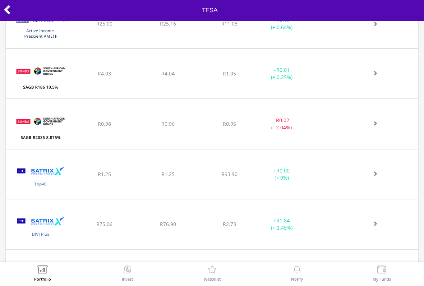
click at [25, 178] on img at bounding box center [40, 177] width 62 height 39
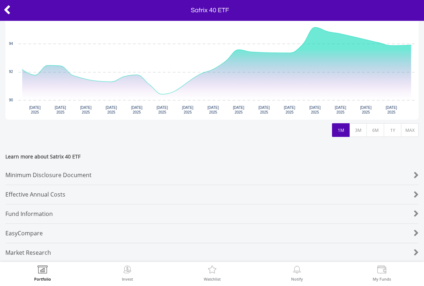
scroll to position [377, 0]
click at [31, 210] on div "Fund Information" at bounding box center [194, 213] width 379 height 19
click at [30, 168] on div "Minimum Disclosure Document" at bounding box center [194, 175] width 379 height 19
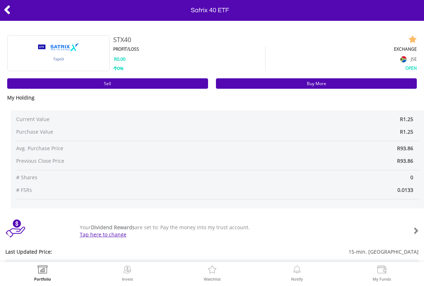
scroll to position [0, 0]
click at [261, 85] on link "Buy More" at bounding box center [316, 83] width 201 height 10
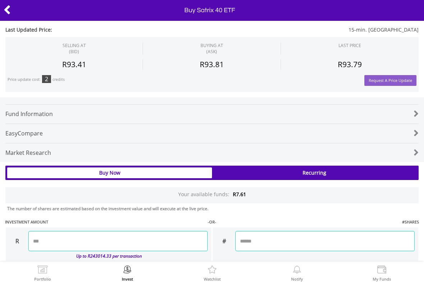
scroll to position [499, 0]
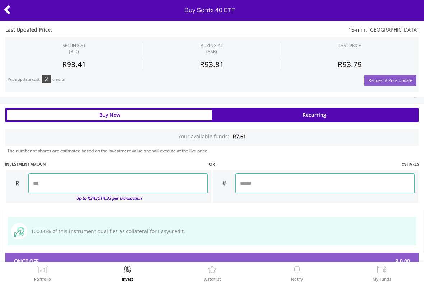
click at [60, 186] on input "number" at bounding box center [117, 183] width 179 height 20
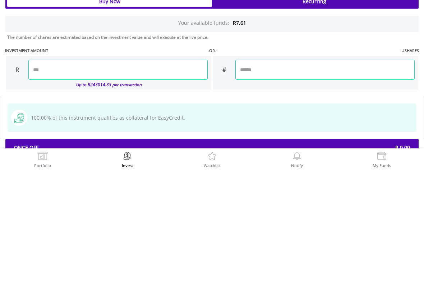
type input "****"
type input "******"
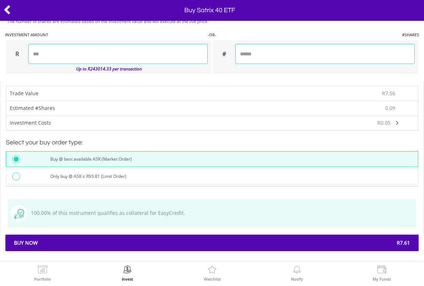
scroll to position [628, 0]
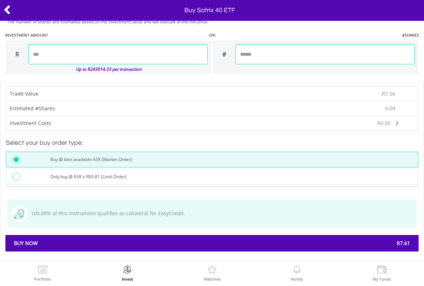
click at [44, 246] on div "Buy Now R7.61" at bounding box center [211, 243] width 413 height 17
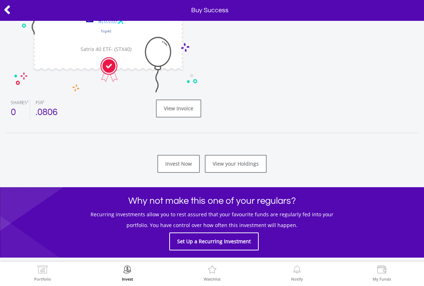
scroll to position [120, 0]
click at [181, 167] on link "Invest Now" at bounding box center [178, 164] width 42 height 18
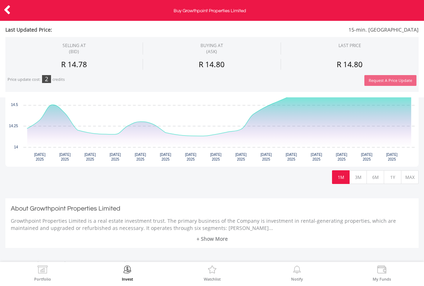
scroll to position [196, 0]
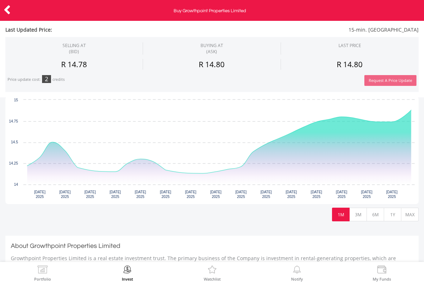
click at [394, 210] on button "1Y" at bounding box center [393, 215] width 18 height 14
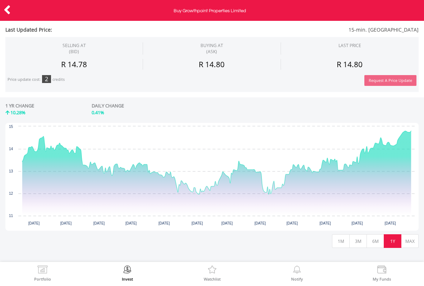
scroll to position [171, 0]
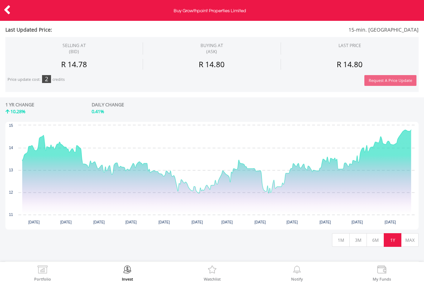
click at [405, 240] on button "MAX" at bounding box center [410, 240] width 18 height 14
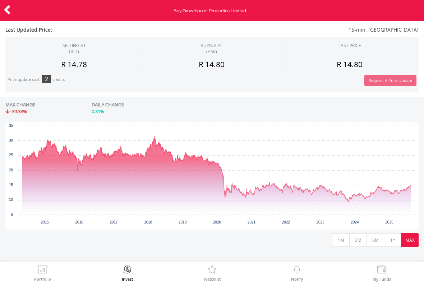
click at [394, 238] on button "1Y" at bounding box center [393, 240] width 18 height 14
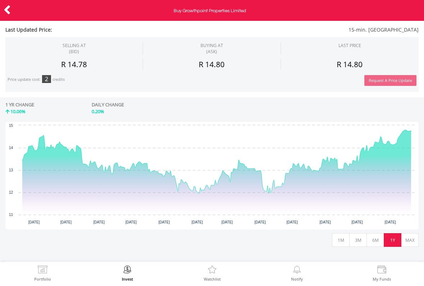
click at [371, 241] on button "6M" at bounding box center [375, 240] width 18 height 14
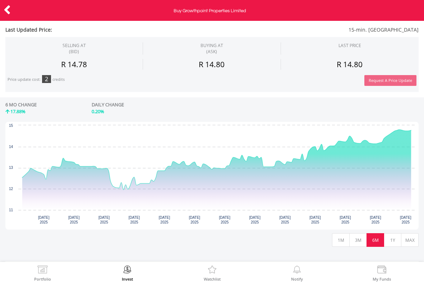
click at [359, 240] on button "3M" at bounding box center [358, 240] width 18 height 14
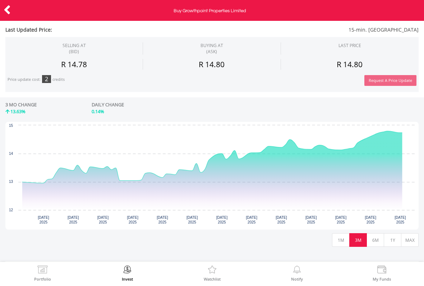
click at [386, 239] on button "1Y" at bounding box center [393, 240] width 18 height 14
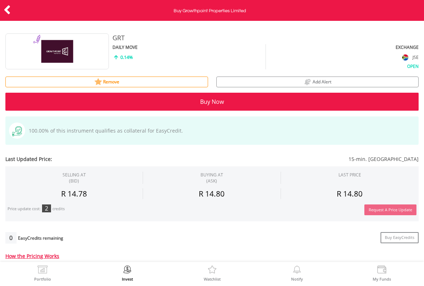
scroll to position [0, 0]
click at [10, 11] on icon at bounding box center [7, 10] width 7 height 14
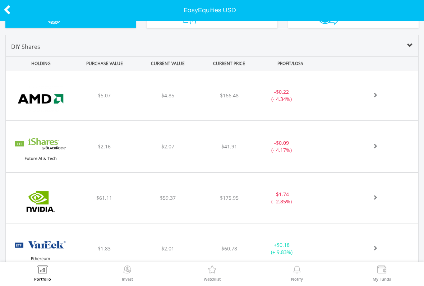
scroll to position [255, 0]
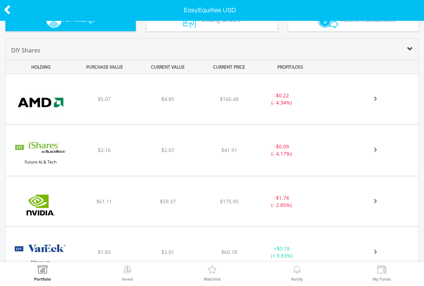
click at [204, 103] on div "$175.95" at bounding box center [229, 99] width 58 height 7
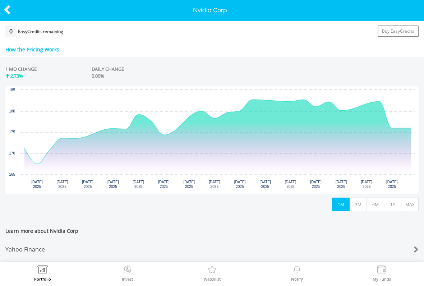
scroll to position [297, 0]
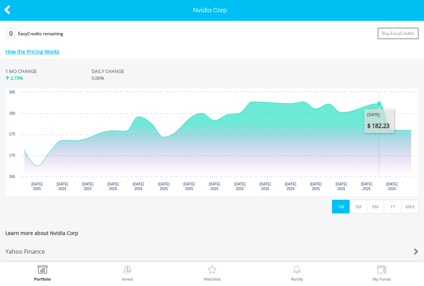
click at [379, 130] on icon "Interactive chart" at bounding box center [217, 139] width 386 height 75
click at [403, 150] on icon "Interactive chart" at bounding box center [217, 139] width 386 height 75
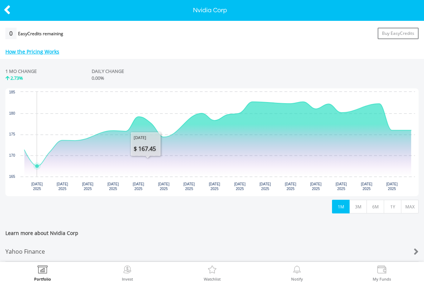
click at [34, 167] on icon "Interactive chart" at bounding box center [36, 165] width 7 height 7
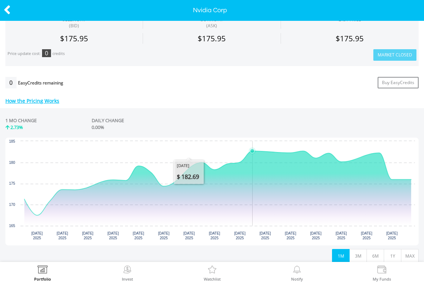
scroll to position [271, 0]
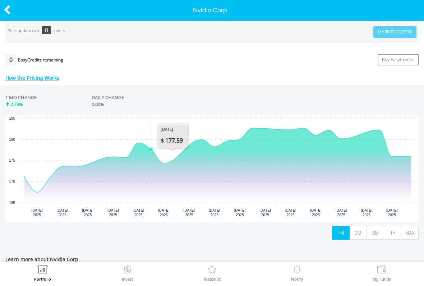
click at [157, 165] on icon "Interactive chart" at bounding box center [217, 160] width 386 height 64
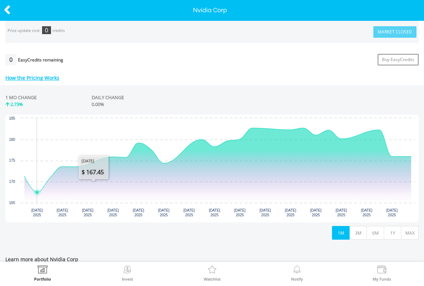
click at [39, 192] on icon "Tuesday, 22 Jul 2025, 167.45." at bounding box center [37, 192] width 4 height 4
click at [356, 232] on button "3M" at bounding box center [358, 233] width 18 height 14
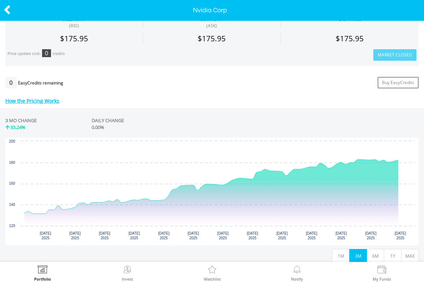
scroll to position [269, 0]
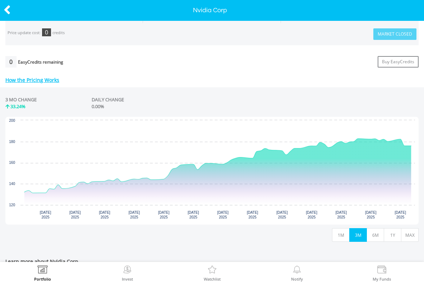
click at [370, 241] on button "6M" at bounding box center [375, 235] width 18 height 14
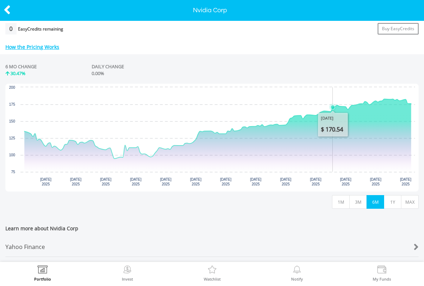
scroll to position [291, 0]
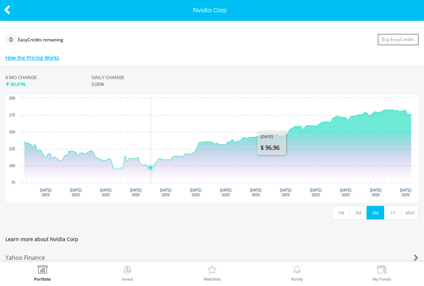
click at [151, 168] on icon "Monday, 21 Apr 2025, 96.9616." at bounding box center [150, 168] width 4 height 4
click at [119, 170] on icon "Interactive chart" at bounding box center [217, 140] width 386 height 60
click at [117, 170] on icon "Interactive chart" at bounding box center [217, 140] width 386 height 60
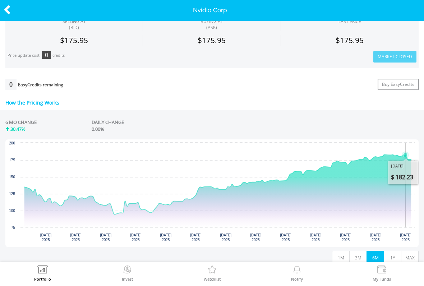
scroll to position [246, 0]
click at [9, 7] on icon at bounding box center [7, 10] width 7 height 14
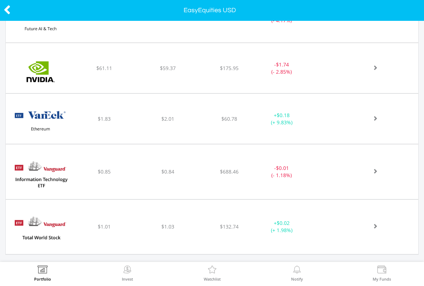
scroll to position [398, 0]
